Goal: Task Accomplishment & Management: Use online tool/utility

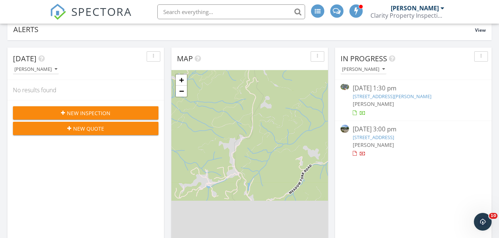
scroll to position [56, 0]
click at [418, 96] on link "132 Warren Haynes Dr, Asheville, NC 28806" at bounding box center [392, 96] width 79 height 7
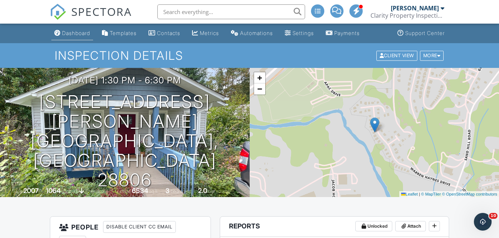
click at [79, 33] on div "Dashboard" at bounding box center [76, 33] width 28 height 6
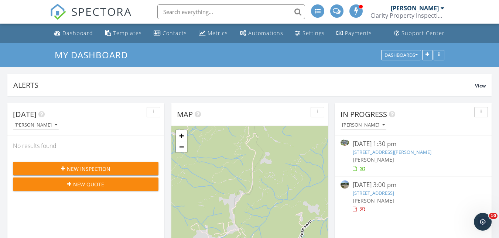
click at [394, 193] on link "[STREET_ADDRESS]" at bounding box center [373, 193] width 41 height 7
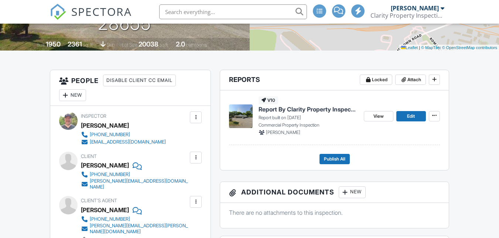
click at [325, 111] on span "Report By Clarity Property Inspections" at bounding box center [307, 109] width 99 height 8
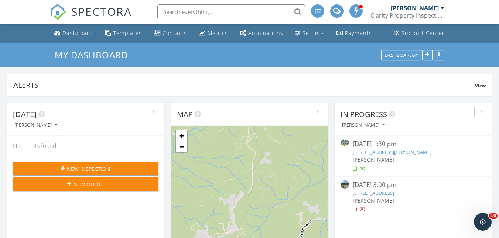
click at [394, 191] on link "[STREET_ADDRESS]" at bounding box center [373, 193] width 41 height 7
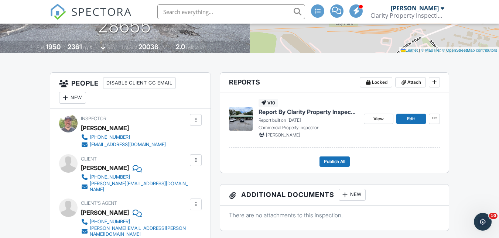
click at [317, 113] on span "Report By Clarity Property Inspections" at bounding box center [307, 112] width 99 height 8
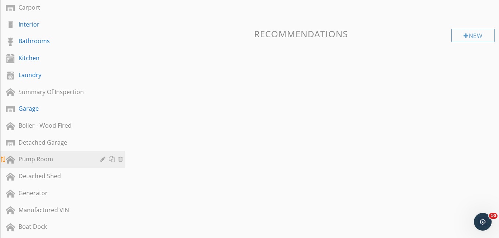
scroll to position [327, 0]
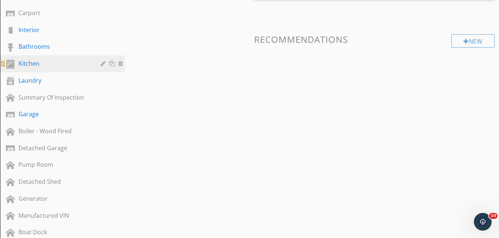
click at [38, 63] on div "Kitchen" at bounding box center [53, 63] width 71 height 9
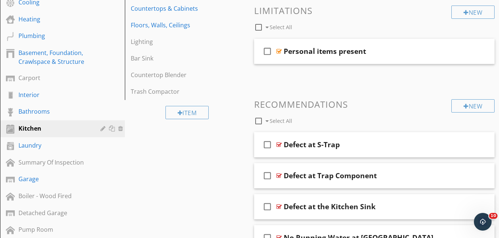
scroll to position [183, 0]
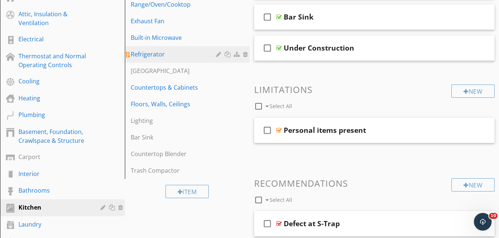
click at [168, 58] on div "Refrigerator" at bounding box center [175, 54] width 88 height 9
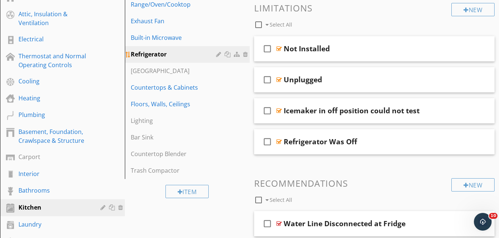
click at [220, 54] on div at bounding box center [219, 54] width 7 height 6
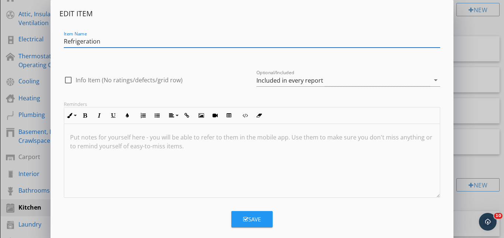
type input "Refrigeration"
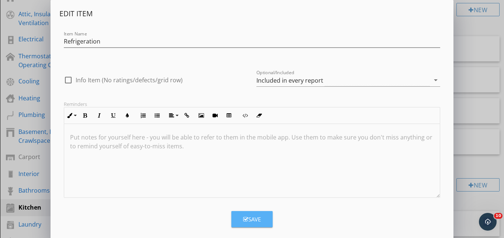
click at [254, 217] on div "Save" at bounding box center [252, 219] width 18 height 8
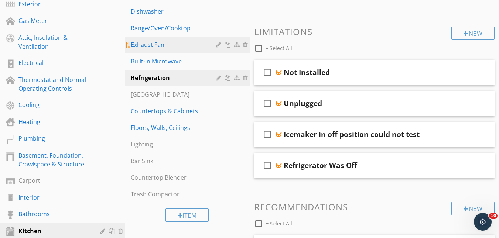
scroll to position [155, 0]
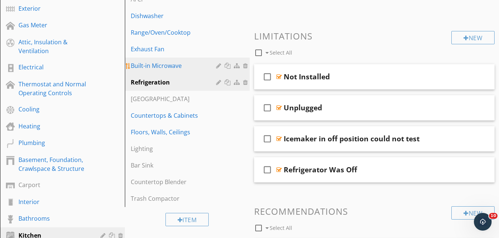
click at [183, 66] on div "Built-in Microwave" at bounding box center [175, 65] width 88 height 9
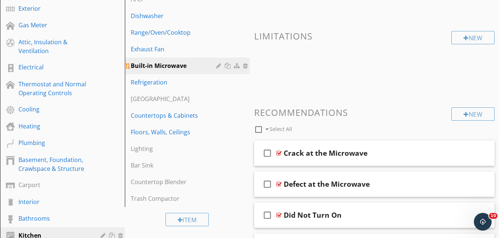
click at [219, 63] on div at bounding box center [219, 66] width 7 height 6
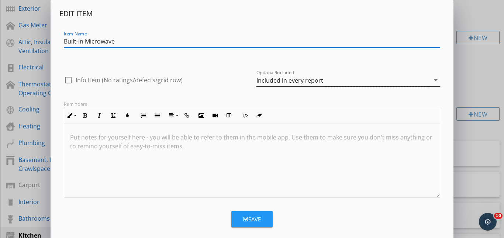
click at [286, 79] on div "Included in every report" at bounding box center [290, 80] width 67 height 7
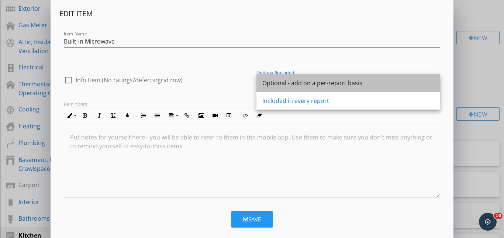
click at [293, 78] on div "Optional - add on a per-report basis" at bounding box center [349, 83] width 172 height 18
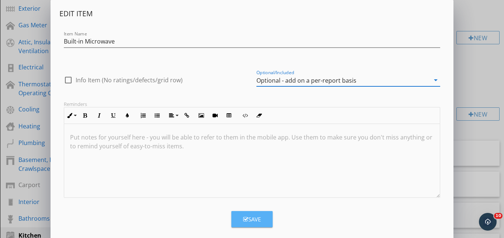
click at [244, 216] on div "Save" at bounding box center [252, 219] width 18 height 8
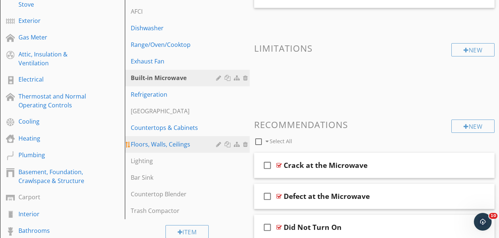
scroll to position [142, 0]
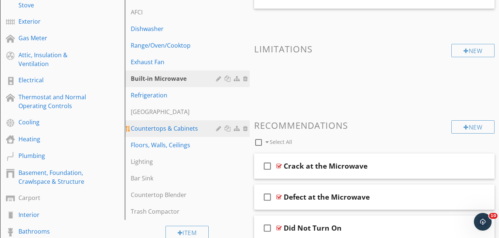
click at [188, 127] on div "Countertops & Cabinets" at bounding box center [175, 128] width 88 height 9
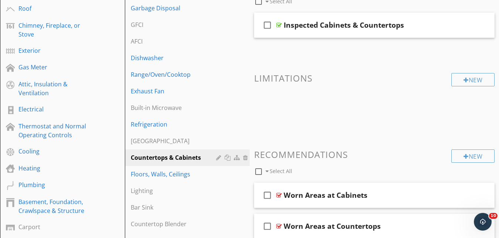
scroll to position [117, 0]
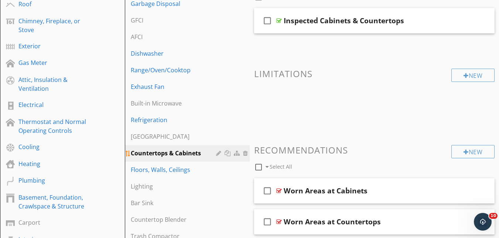
click at [219, 152] on div at bounding box center [219, 153] width 7 height 6
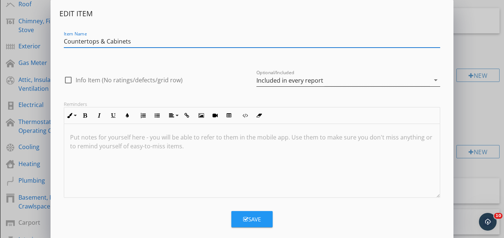
click at [308, 74] on div "Included in every report" at bounding box center [344, 80] width 174 height 12
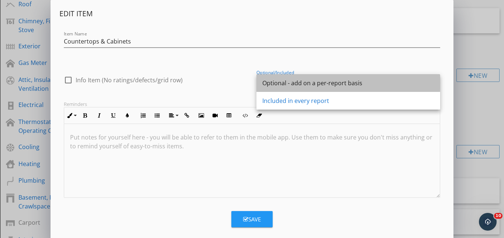
click at [287, 80] on div "Optional - add on a per-report basis" at bounding box center [349, 83] width 172 height 9
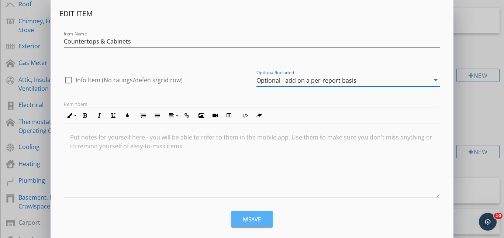
click at [247, 224] on button "Save" at bounding box center [251, 219] width 41 height 16
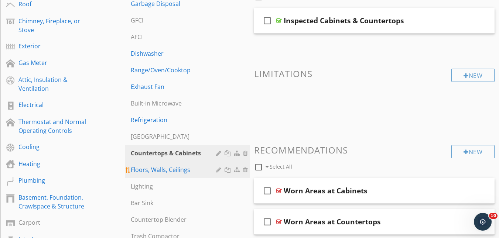
click at [179, 169] on div "Floors, Walls, Ceilings" at bounding box center [175, 169] width 88 height 9
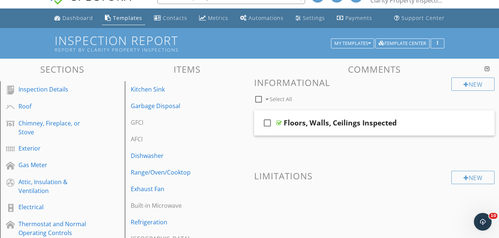
scroll to position [13, 0]
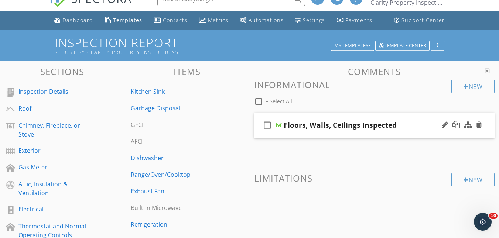
click at [303, 123] on div "Floors, Walls, Ceilings Inspected" at bounding box center [340, 125] width 113 height 9
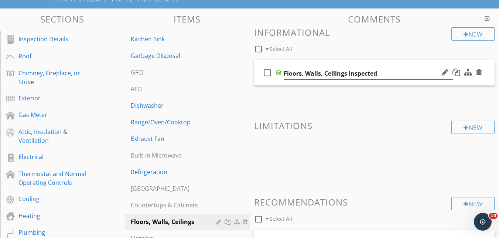
scroll to position [78, 0]
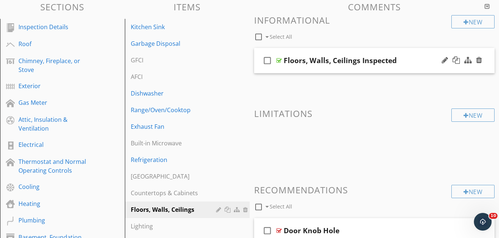
click at [277, 62] on div at bounding box center [279, 61] width 6 height 6
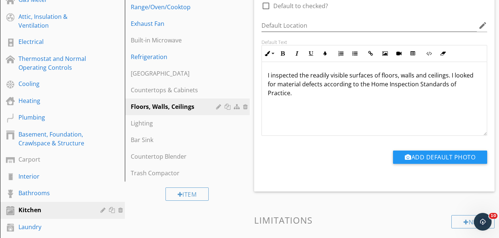
scroll to position [203, 0]
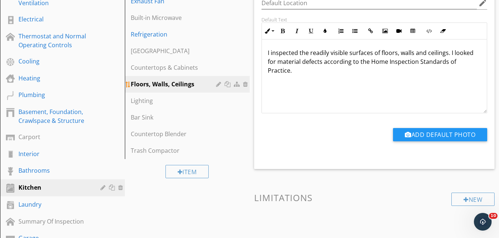
click at [219, 84] on div at bounding box center [219, 84] width 7 height 6
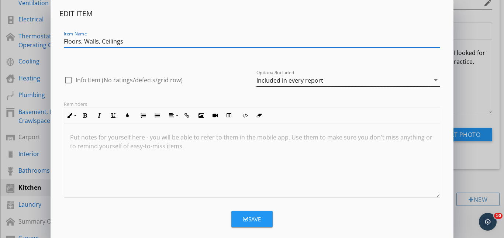
click at [300, 80] on div "Included in every report" at bounding box center [290, 80] width 67 height 7
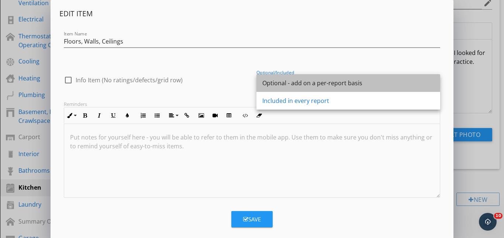
click at [291, 83] on div "Optional - add on a per-report basis" at bounding box center [349, 83] width 172 height 9
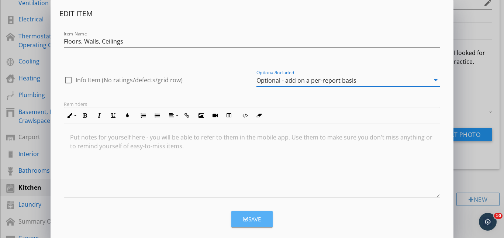
click at [250, 222] on div "Save" at bounding box center [252, 219] width 18 height 8
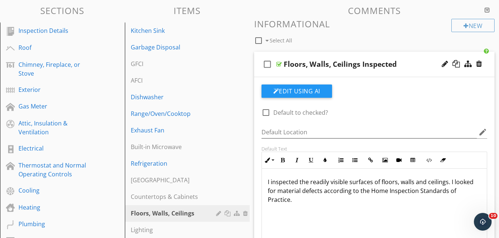
scroll to position [73, 0]
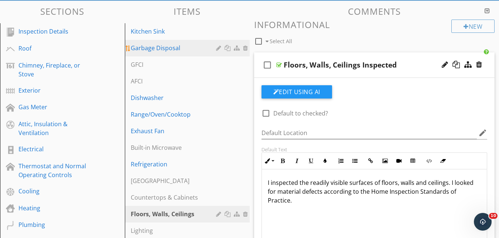
click at [219, 48] on div at bounding box center [219, 48] width 7 height 6
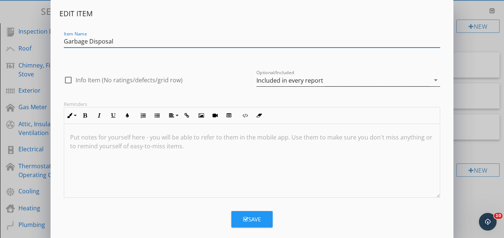
click at [285, 81] on div "Included in every report" at bounding box center [290, 80] width 67 height 7
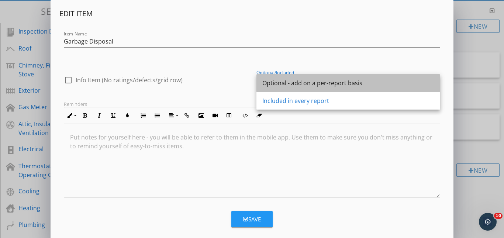
click at [281, 84] on div "Optional - add on a per-report basis" at bounding box center [349, 83] width 172 height 9
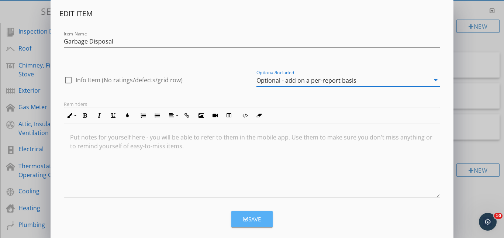
click at [245, 222] on icon "button" at bounding box center [245, 220] width 5 height 6
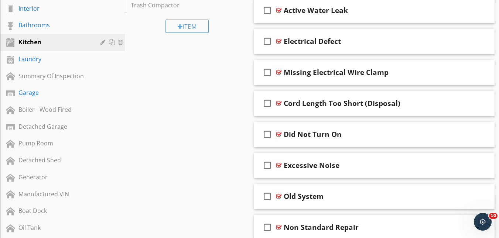
scroll to position [362, 0]
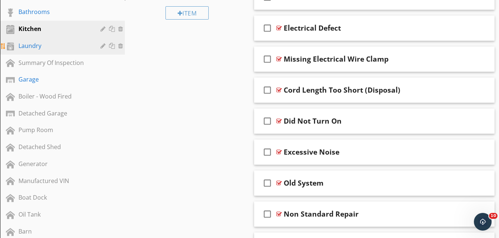
click at [41, 46] on div "Laundry" at bounding box center [53, 45] width 71 height 9
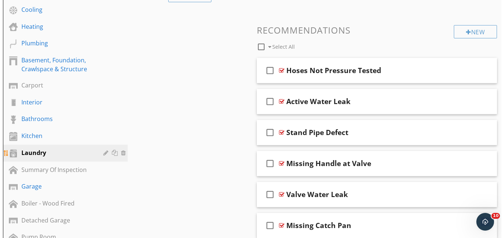
scroll to position [256, 0]
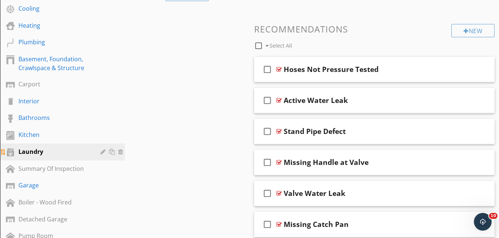
click at [103, 151] on div at bounding box center [103, 152] width 7 height 6
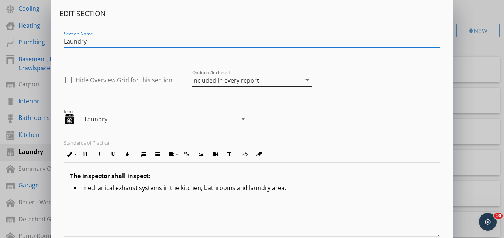
click at [219, 76] on div "Included in every report" at bounding box center [246, 80] width 109 height 12
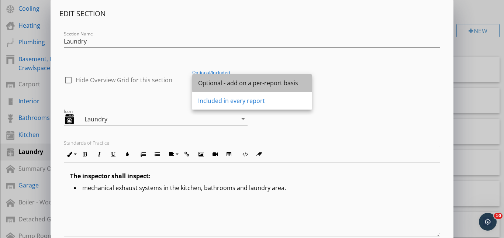
click at [232, 84] on div "Optional - add on a per-report basis" at bounding box center [252, 83] width 108 height 9
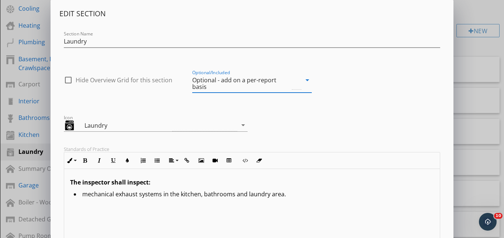
scroll to position [159, 0]
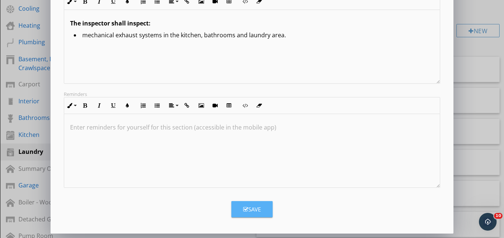
click at [260, 206] on div "Save" at bounding box center [252, 209] width 18 height 8
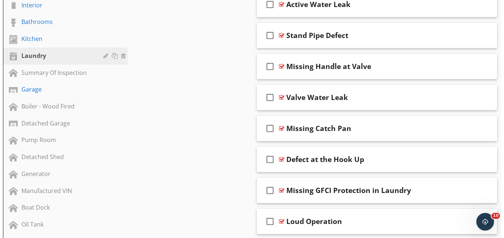
scroll to position [363, 0]
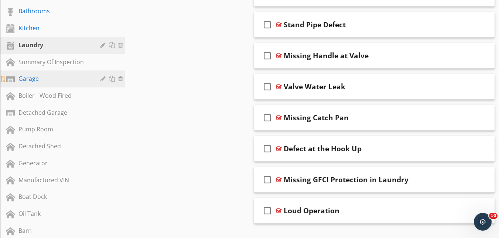
click at [41, 79] on div "Garage" at bounding box center [53, 78] width 71 height 9
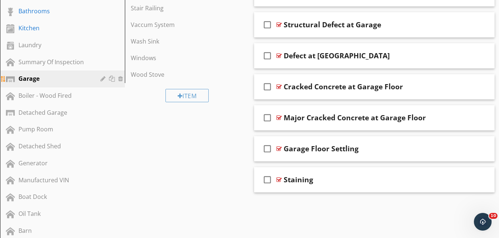
click at [102, 80] on div at bounding box center [103, 79] width 7 height 6
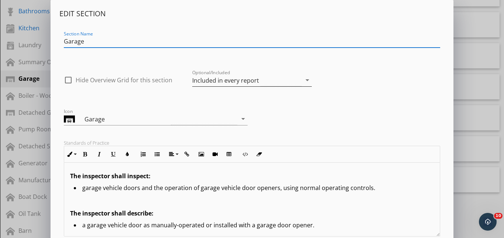
click at [229, 78] on div "Included in every report" at bounding box center [225, 80] width 67 height 7
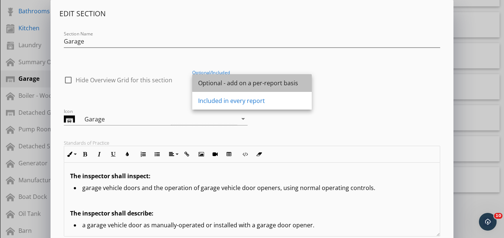
click at [234, 86] on div "Optional - add on a per-report basis" at bounding box center [252, 83] width 108 height 9
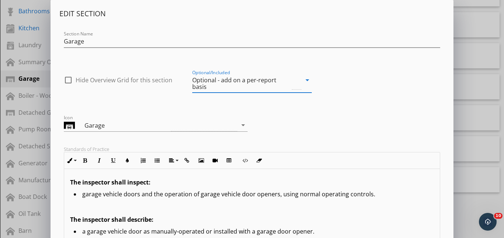
scroll to position [159, 0]
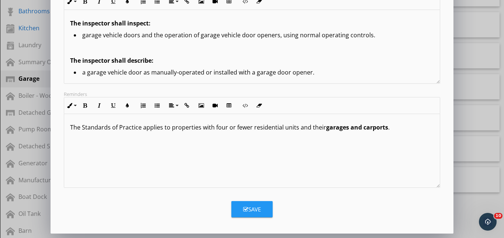
click at [246, 212] on icon "button" at bounding box center [245, 210] width 5 height 6
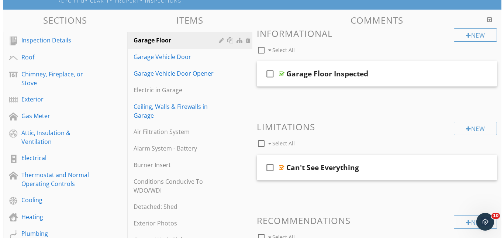
scroll to position [59, 0]
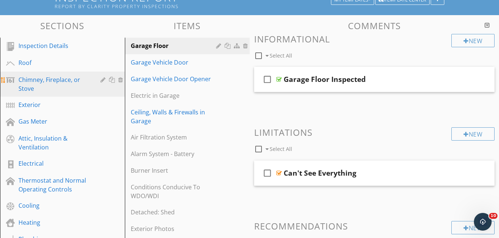
click at [103, 82] on div at bounding box center [103, 80] width 7 height 6
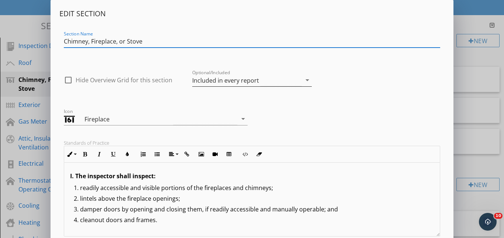
click at [225, 78] on div "Included in every report" at bounding box center [225, 80] width 67 height 7
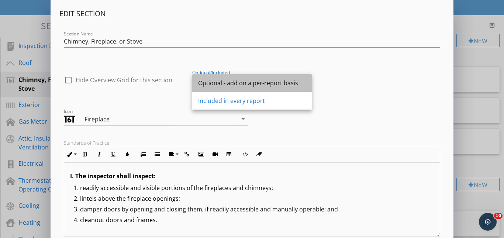
click at [226, 85] on div "Optional - add on a per-report basis" at bounding box center [252, 83] width 108 height 9
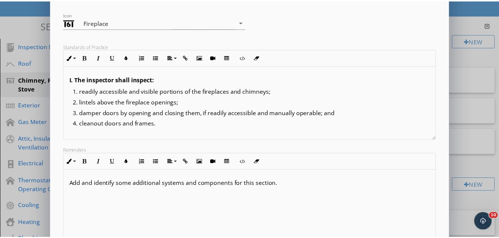
scroll to position [159, 0]
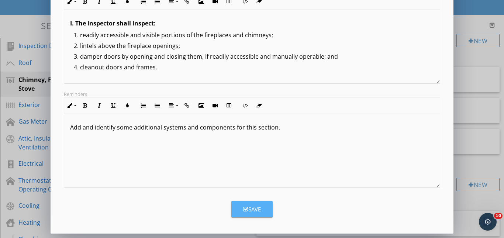
click at [255, 207] on div "Save" at bounding box center [252, 209] width 18 height 8
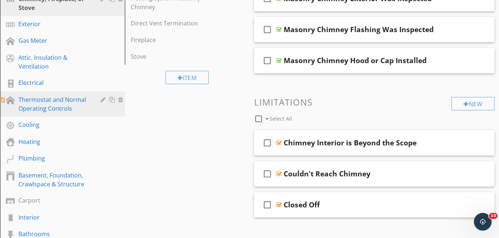
scroll to position [151, 0]
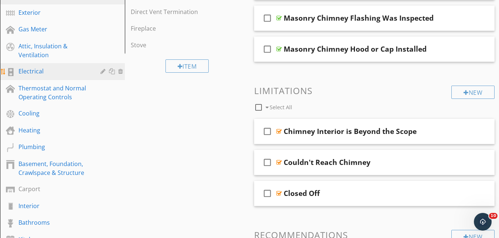
click at [48, 72] on div "Electrical" at bounding box center [53, 71] width 71 height 9
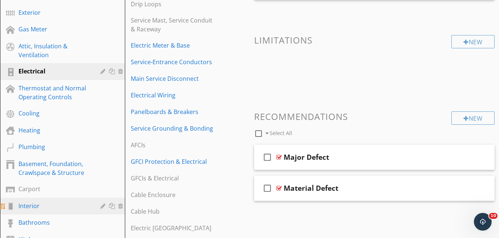
click at [18, 207] on link "Interior" at bounding box center [63, 206] width 123 height 17
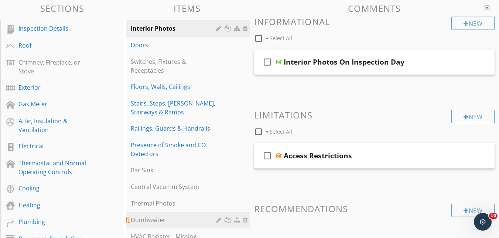
scroll to position [69, 0]
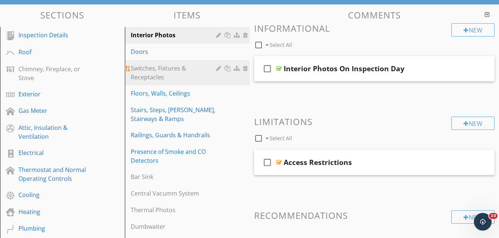
click at [148, 76] on div "Switches, Fixtures & Receptacles" at bounding box center [175, 73] width 88 height 18
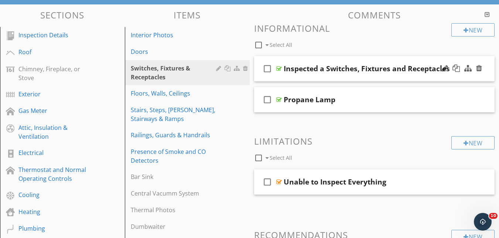
click at [314, 73] on div "Inspected a Switches, Fixtures and Receptacles" at bounding box center [367, 68] width 166 height 9
click at [276, 71] on div at bounding box center [279, 69] width 6 height 6
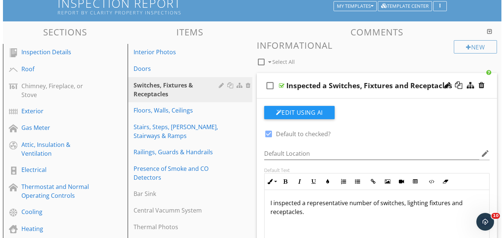
scroll to position [39, 0]
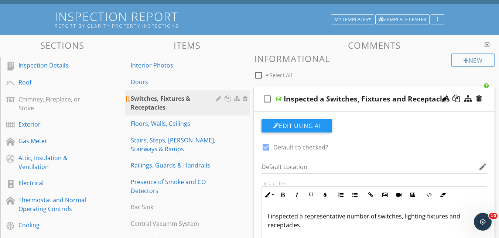
click at [235, 98] on div at bounding box center [238, 99] width 8 height 6
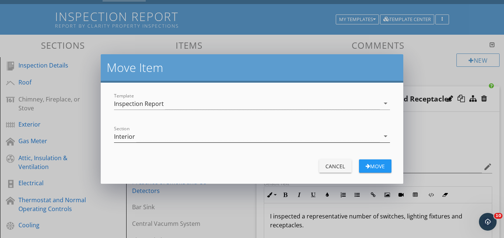
click at [202, 137] on div "Interior" at bounding box center [247, 136] width 266 height 12
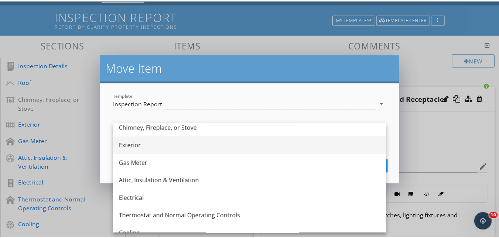
scroll to position [44, 0]
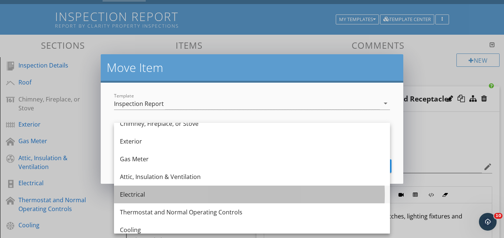
click at [128, 194] on div "Electrical" at bounding box center [252, 194] width 264 height 9
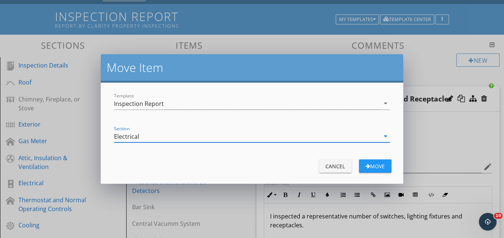
click at [377, 166] on div "Move" at bounding box center [375, 166] width 21 height 8
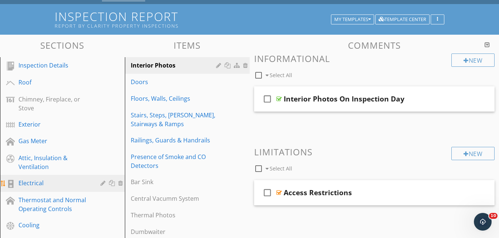
click at [33, 184] on div "Electrical" at bounding box center [53, 183] width 71 height 9
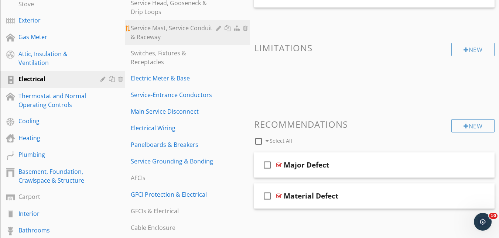
scroll to position [130, 0]
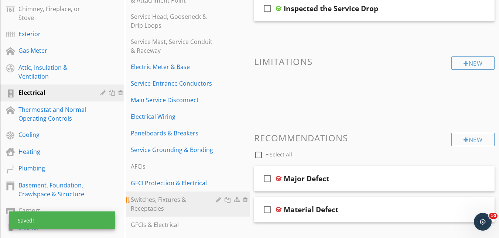
click at [218, 199] on div at bounding box center [219, 200] width 7 height 6
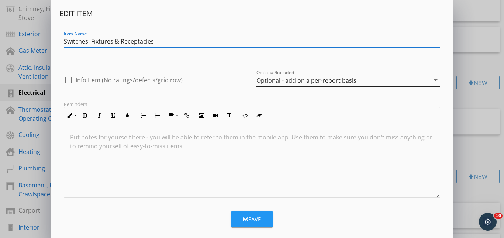
click at [308, 81] on div "Optional - add on a per-report basis" at bounding box center [307, 80] width 100 height 7
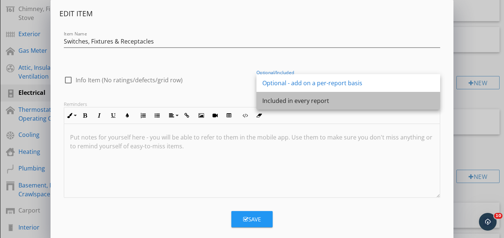
click at [293, 101] on div "Included in every report" at bounding box center [349, 100] width 172 height 9
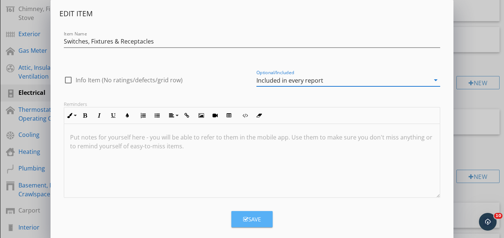
click at [244, 220] on icon "button" at bounding box center [245, 220] width 5 height 6
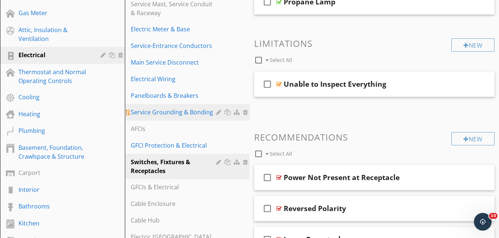
scroll to position [168, 0]
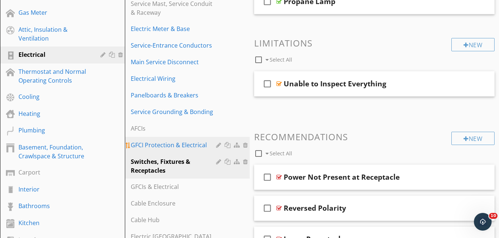
click at [182, 151] on link "GFCI Protection & Electrical" at bounding box center [188, 145] width 123 height 16
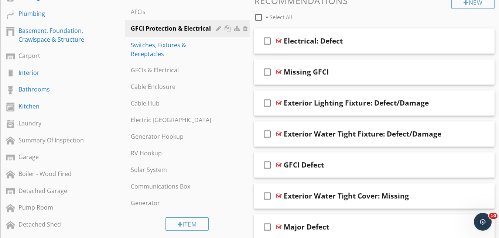
scroll to position [268, 0]
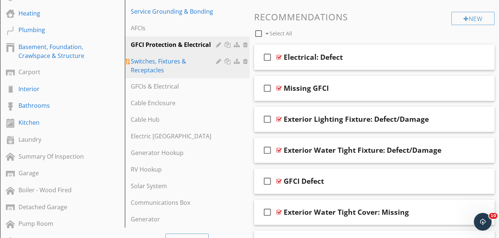
click at [175, 68] on div "Switches, Fixtures & Receptacles" at bounding box center [175, 66] width 88 height 18
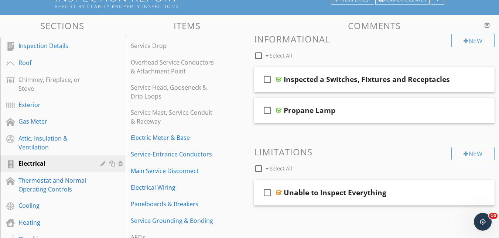
scroll to position [26, 0]
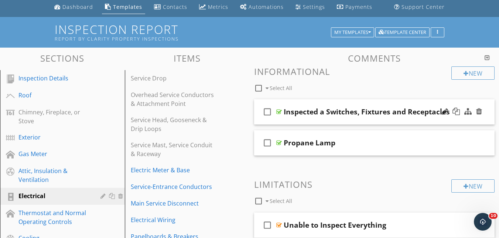
click at [281, 110] on div at bounding box center [279, 112] width 6 height 6
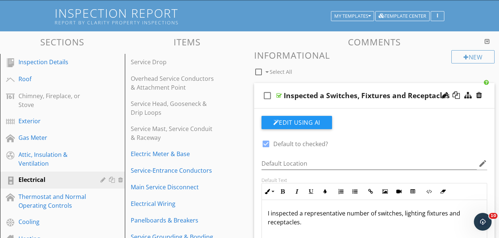
scroll to position [77, 0]
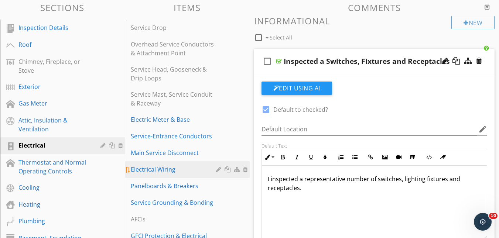
drag, startPoint x: 328, startPoint y: 196, endPoint x: 218, endPoint y: 165, distance: 114.7
copy span "I inspected a representative number of switches, lighting fixtures and receptac…"
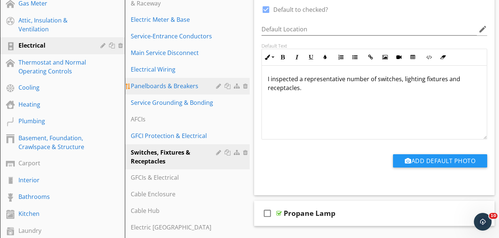
scroll to position [182, 0]
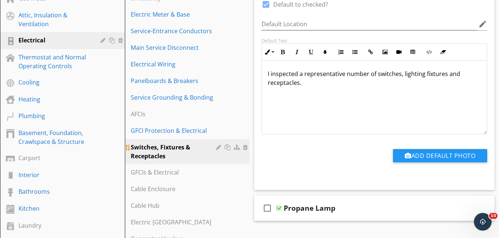
click at [245, 147] on div at bounding box center [246, 147] width 7 height 6
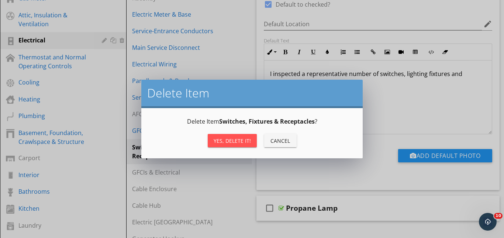
click at [287, 141] on div "Cancel" at bounding box center [280, 141] width 21 height 8
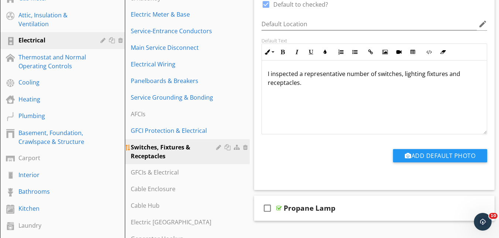
click at [219, 146] on div at bounding box center [219, 147] width 7 height 6
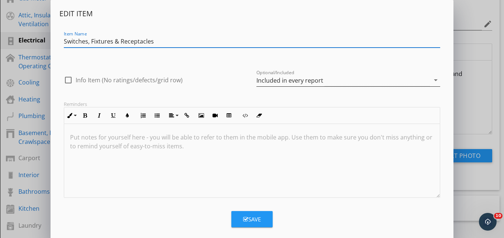
click at [296, 82] on div "Included in every report" at bounding box center [290, 80] width 67 height 7
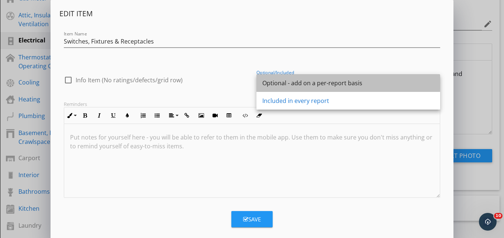
click at [278, 83] on div "Optional - add on a per-report basis" at bounding box center [349, 83] width 172 height 9
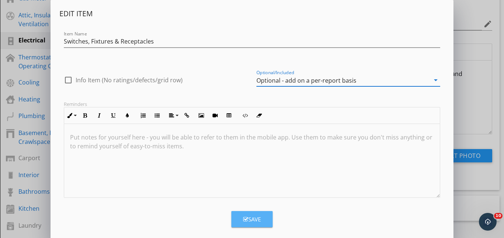
click at [243, 221] on icon "button" at bounding box center [245, 220] width 5 height 6
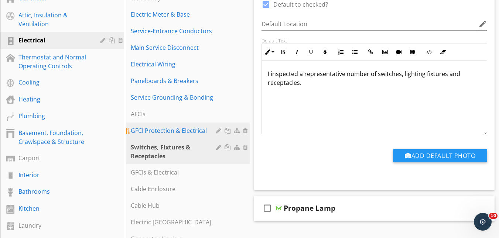
click at [161, 131] on div "GFCI Protection & Electrical" at bounding box center [175, 130] width 88 height 9
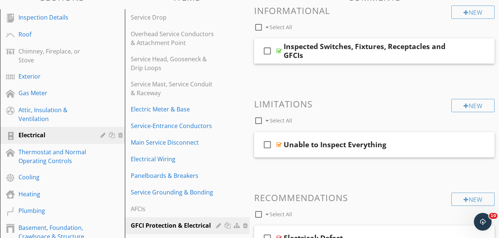
scroll to position [79, 0]
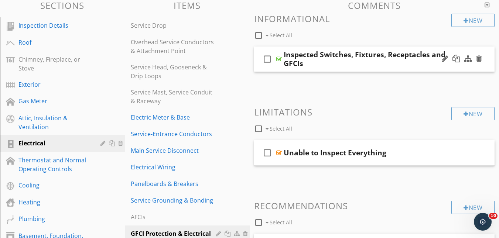
click at [278, 58] on div at bounding box center [279, 59] width 6 height 6
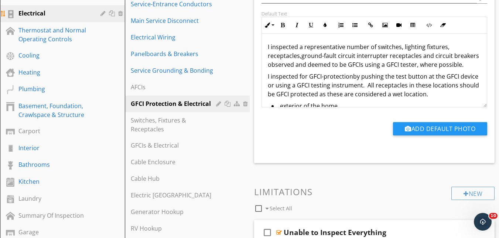
scroll to position [209, 0]
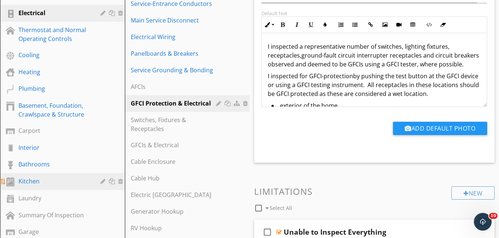
click at [32, 179] on div "Kitchen" at bounding box center [53, 181] width 71 height 9
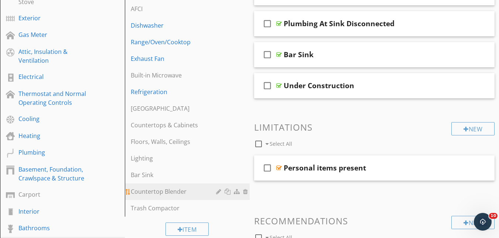
scroll to position [143, 0]
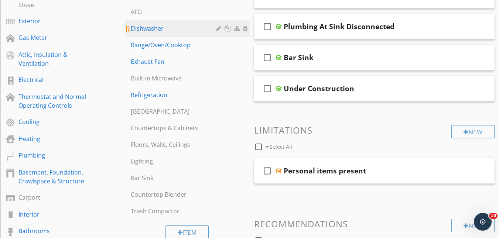
click at [219, 28] on div at bounding box center [219, 28] width 7 height 6
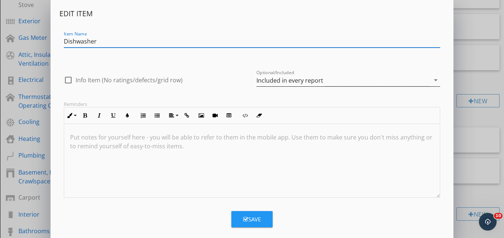
click at [271, 78] on div "Included in every report" at bounding box center [290, 80] width 67 height 7
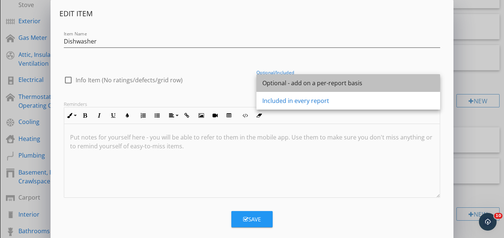
click at [287, 85] on div "Optional - add on a per-report basis" at bounding box center [349, 83] width 172 height 9
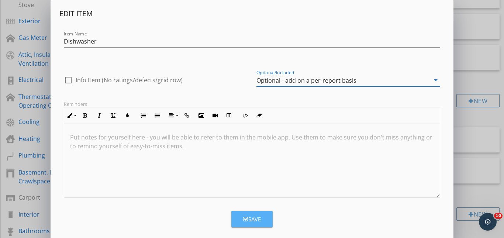
click at [250, 219] on div "Save" at bounding box center [252, 219] width 18 height 8
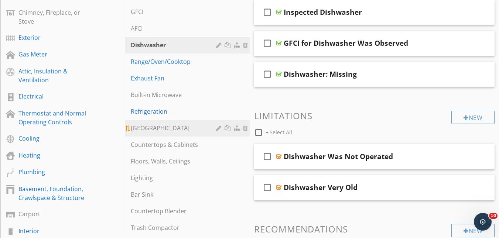
scroll to position [123, 0]
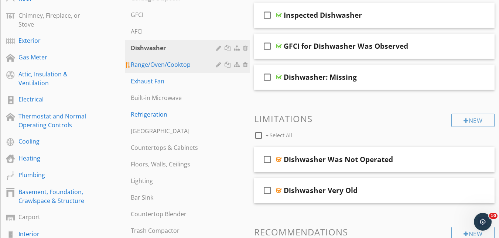
click at [186, 68] on div "Range/Oven/Cooktop" at bounding box center [175, 64] width 88 height 9
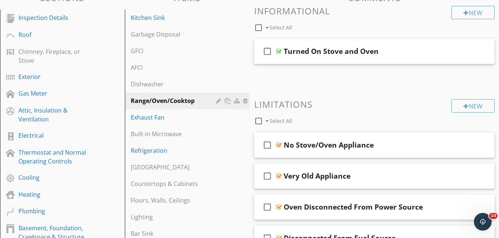
scroll to position [84, 0]
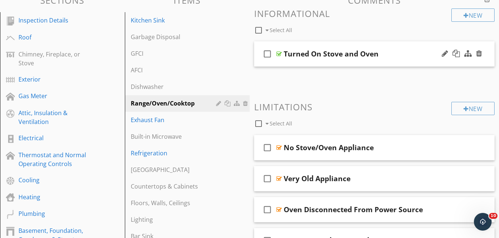
click at [330, 55] on div "Turned On Stove and Oven" at bounding box center [331, 53] width 95 height 9
click at [277, 53] on div at bounding box center [279, 54] width 6 height 6
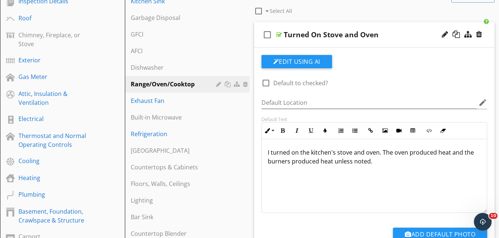
scroll to position [104, 0]
click at [221, 83] on div at bounding box center [219, 84] width 7 height 6
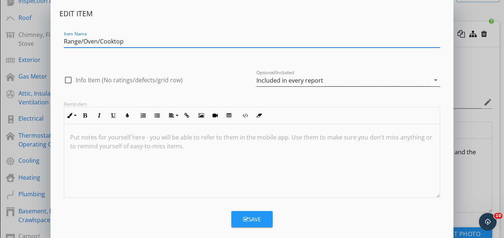
click at [282, 85] on div "Included in every report" at bounding box center [344, 80] width 174 height 12
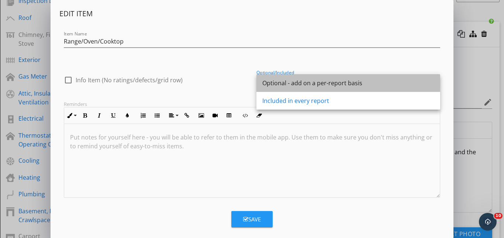
click at [279, 86] on div "Optional - add on a per-report basis" at bounding box center [349, 83] width 172 height 9
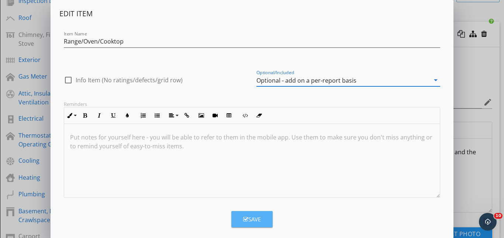
click at [249, 218] on div "Save" at bounding box center [252, 219] width 18 height 8
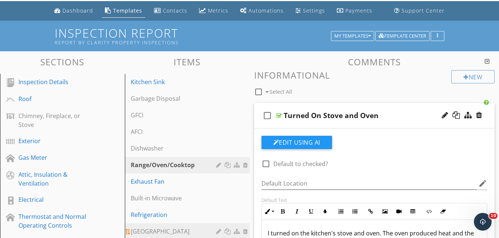
scroll to position [21, 0]
